Goal: Use online tool/utility: Use online tool/utility

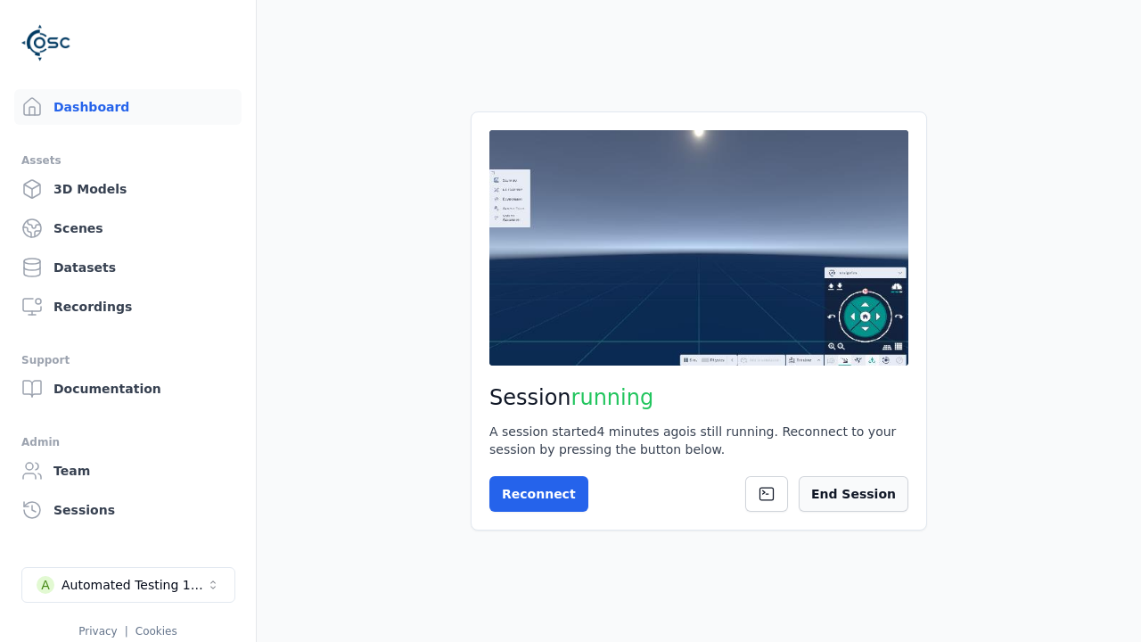
click at [863, 495] on button "End Session" at bounding box center [854, 494] width 110 height 36
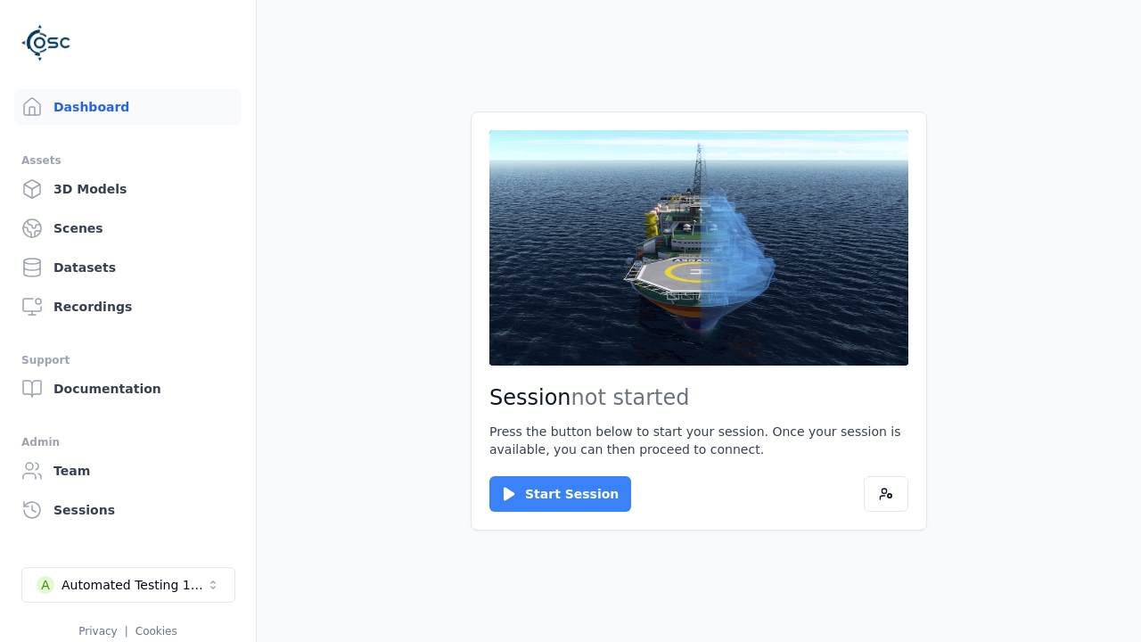
click at [549, 494] on button "Start Session" at bounding box center [561, 494] width 142 height 36
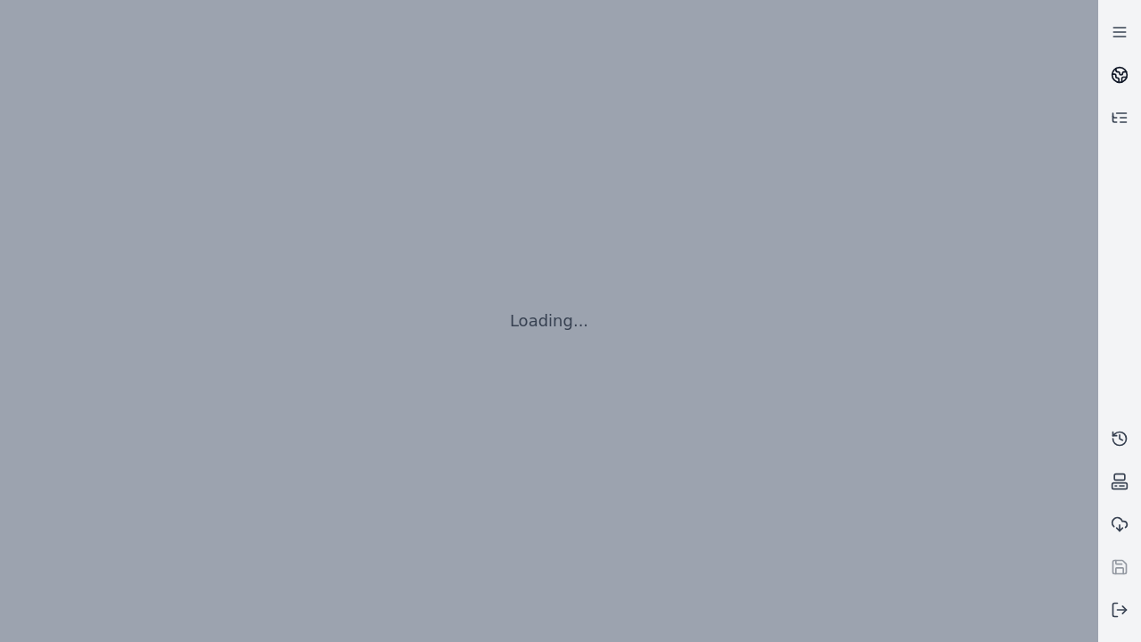
click at [1120, 75] on icon at bounding box center [1121, 72] width 11 height 6
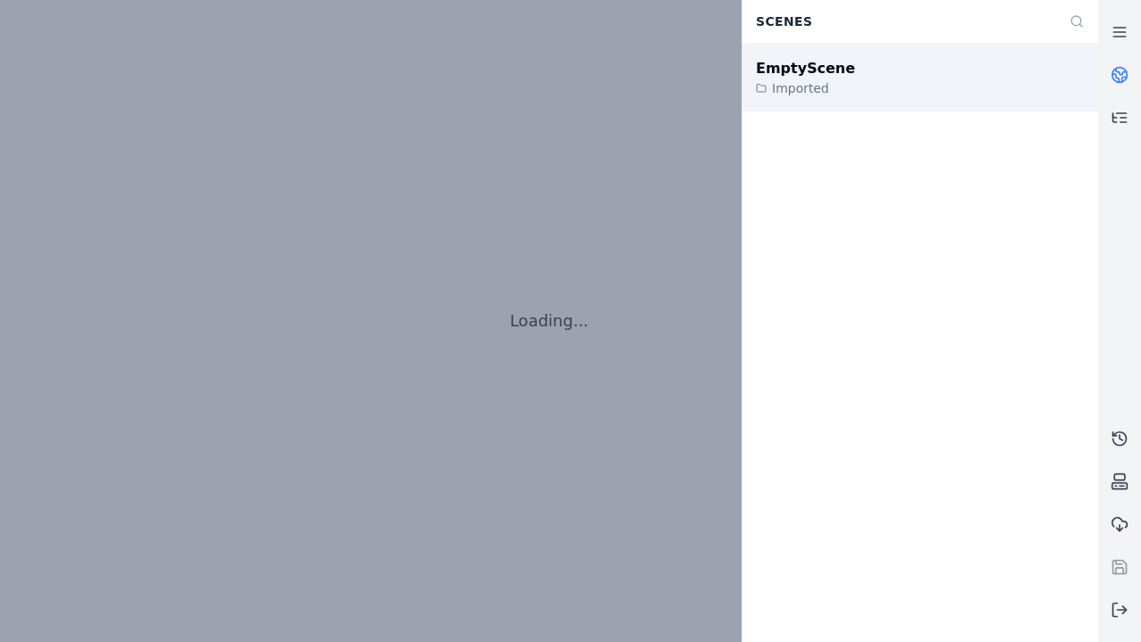
click at [795, 68] on div "EmptyScene" at bounding box center [805, 68] width 99 height 21
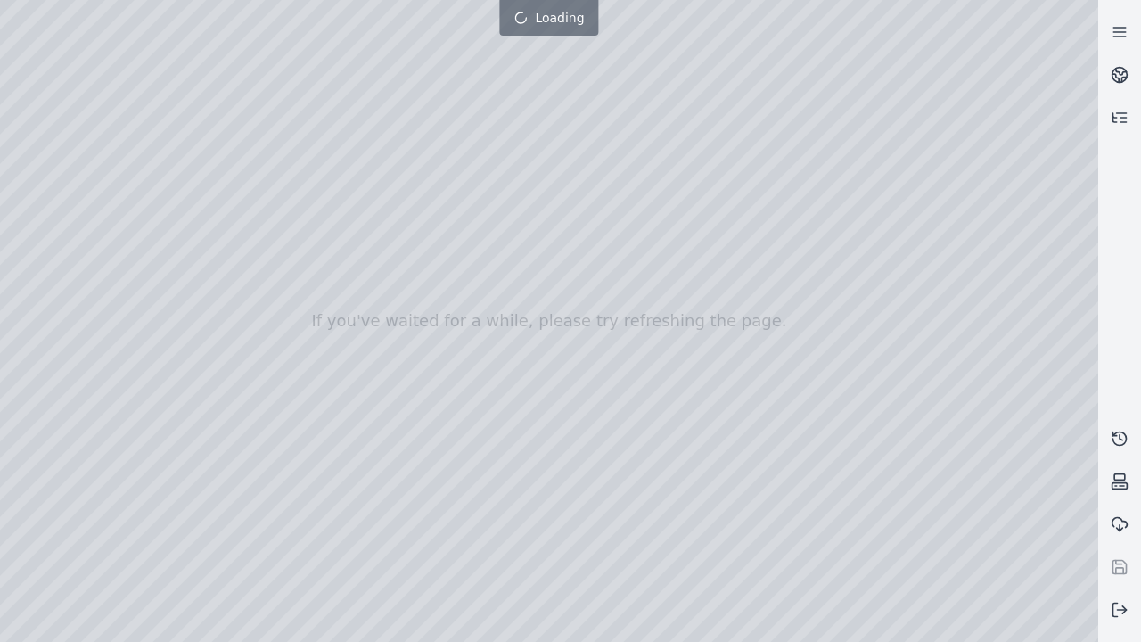
click at [4, 4] on div at bounding box center [549, 321] width 1099 height 642
click at [1006, 629] on div at bounding box center [549, 321] width 1099 height 642
